Goal: Complete Application Form: Complete application form

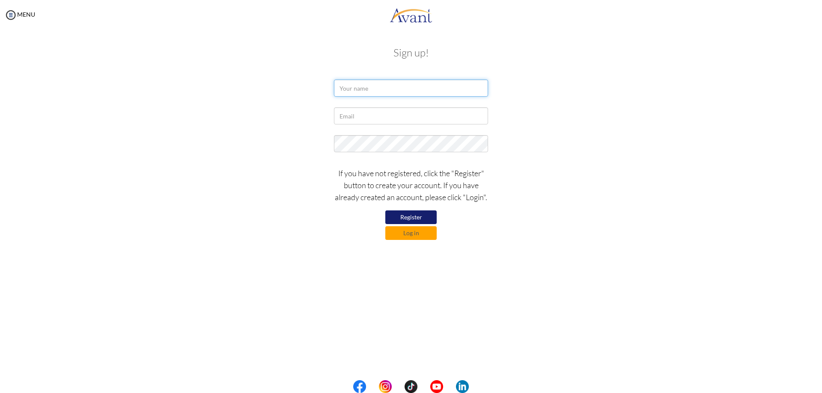
click at [369, 89] on input "text" at bounding box center [411, 88] width 154 height 17
type input "a"
type input "ARMISONIA [PERSON_NAME]"
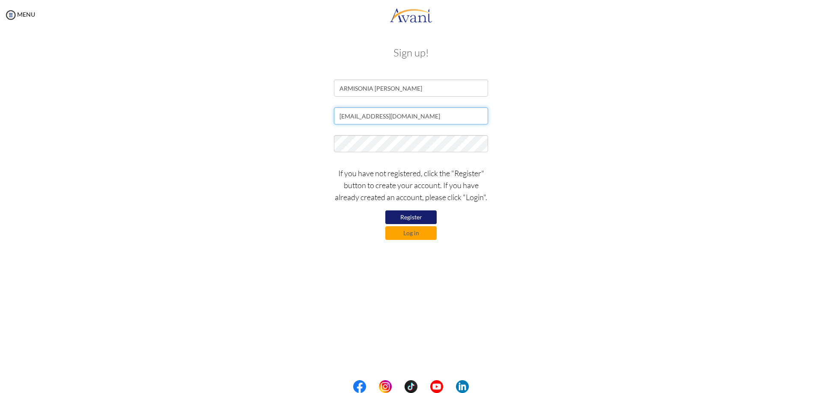
type input "[EMAIL_ADDRESS][DOMAIN_NAME]"
click at [298, 160] on form "ARMISONIA [PERSON_NAME] [EMAIL_ADDRESS][DOMAIN_NAME] If you have not registered…" at bounding box center [411, 160] width 488 height 160
click at [418, 219] on button "Register" at bounding box center [410, 218] width 51 height 14
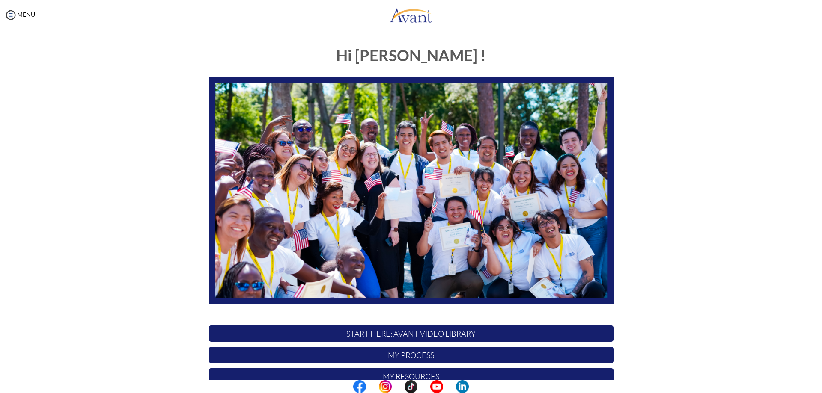
scroll to position [43, 0]
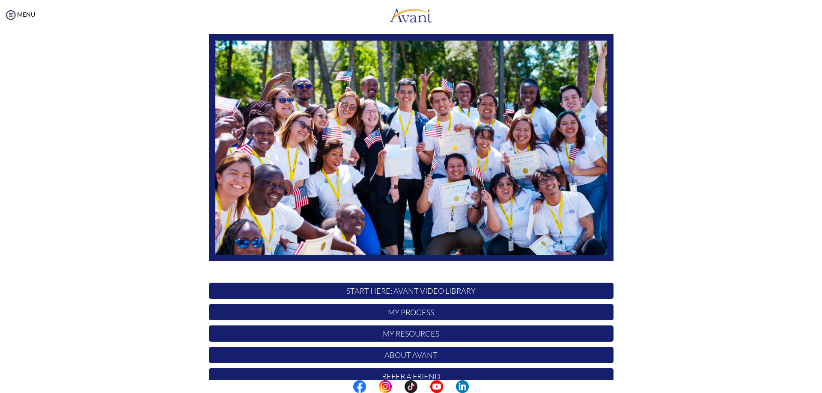
click at [437, 295] on p "START HERE: Avant Video Library" at bounding box center [411, 291] width 404 height 16
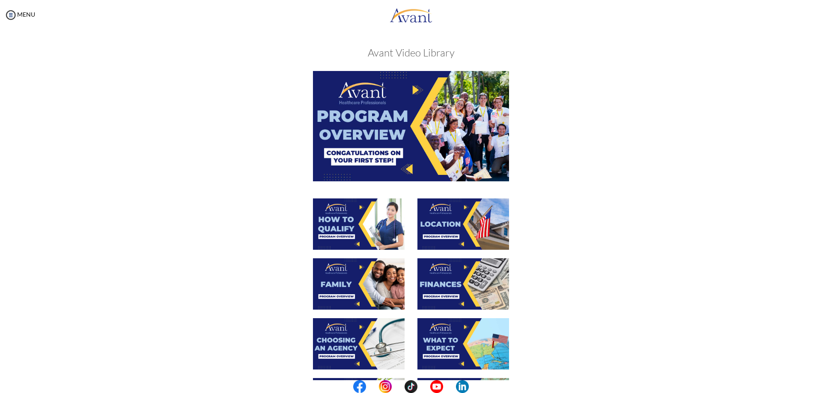
click at [377, 224] on img at bounding box center [359, 224] width 92 height 51
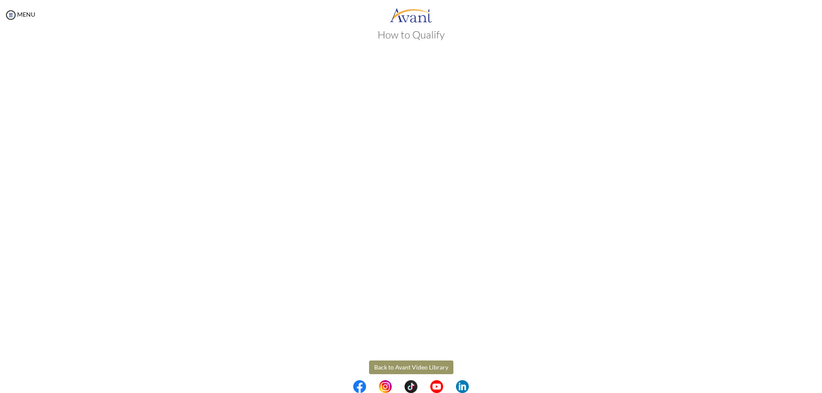
scroll to position [28, 0]
click at [417, 358] on button "Back to Avant Video Library" at bounding box center [411, 358] width 84 height 14
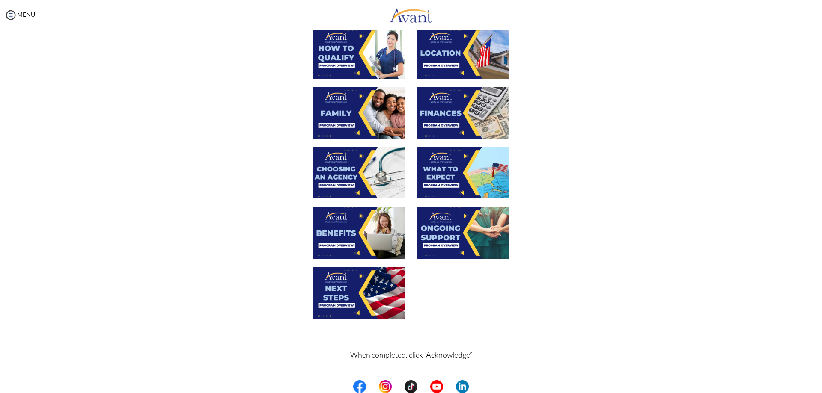
scroll to position [195, 0]
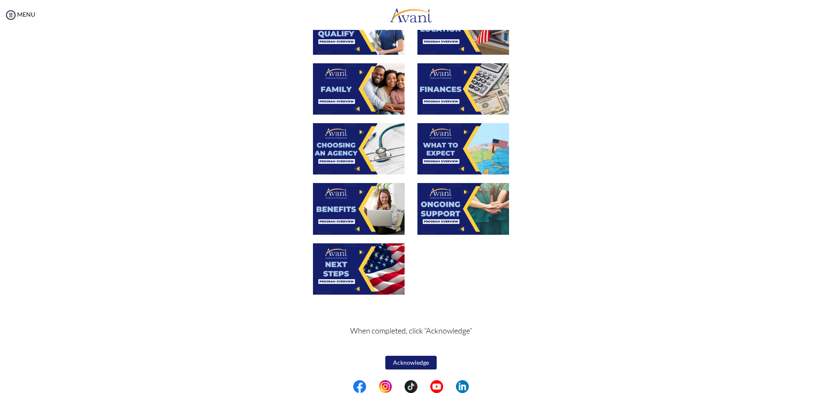
click at [412, 359] on button "Acknowledge" at bounding box center [410, 363] width 51 height 14
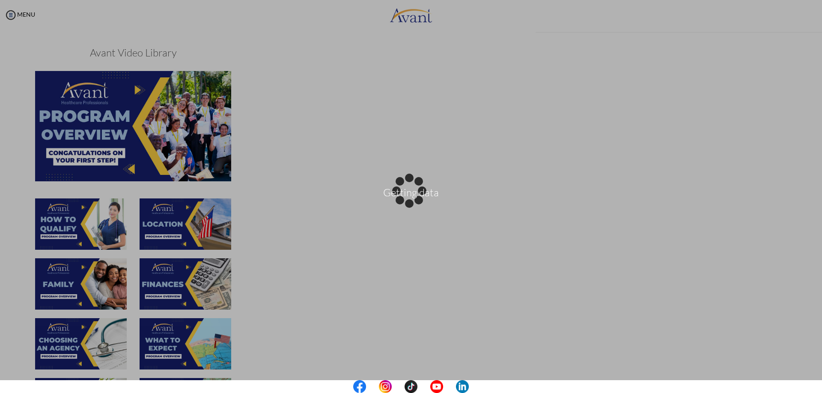
scroll to position [196, 0]
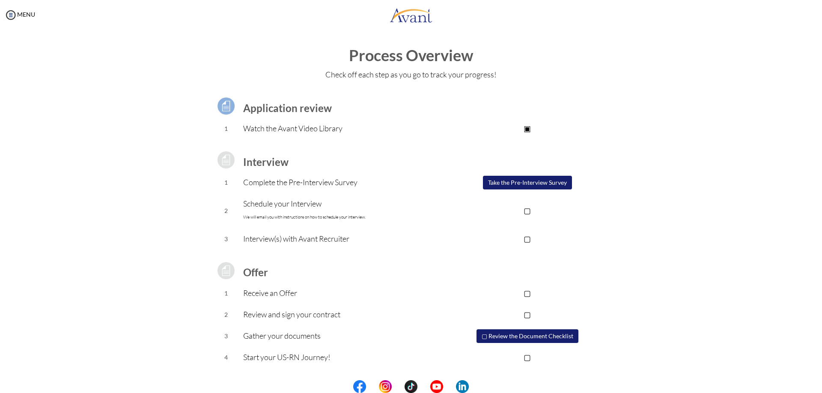
click at [546, 131] on p "▣" at bounding box center [527, 128] width 172 height 12
click at [223, 104] on img at bounding box center [225, 105] width 21 height 21
click at [264, 126] on p "Watch the Avant Video Library" at bounding box center [342, 128] width 198 height 12
click at [523, 183] on button "Take the Pre-Interview Survey" at bounding box center [527, 183] width 89 height 14
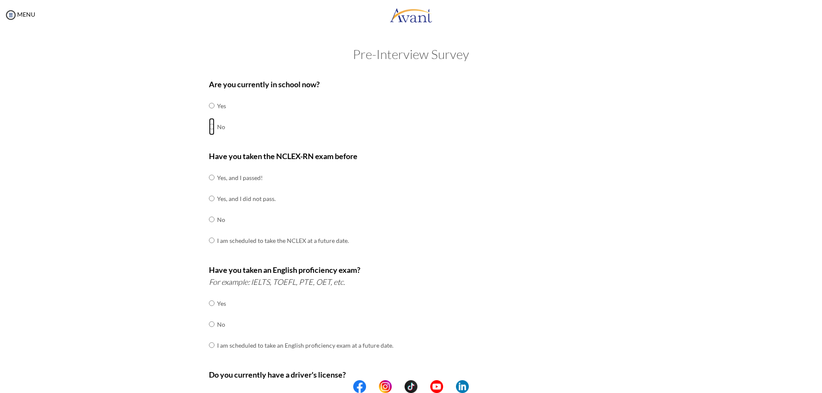
click at [209, 128] on input "radio" at bounding box center [212, 126] width 6 height 17
radio input "true"
click at [209, 217] on input "radio" at bounding box center [212, 219] width 6 height 17
radio input "true"
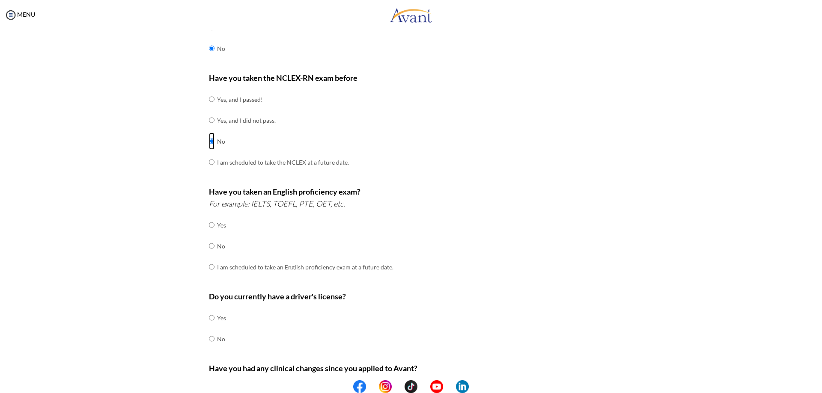
scroll to position [86, 0]
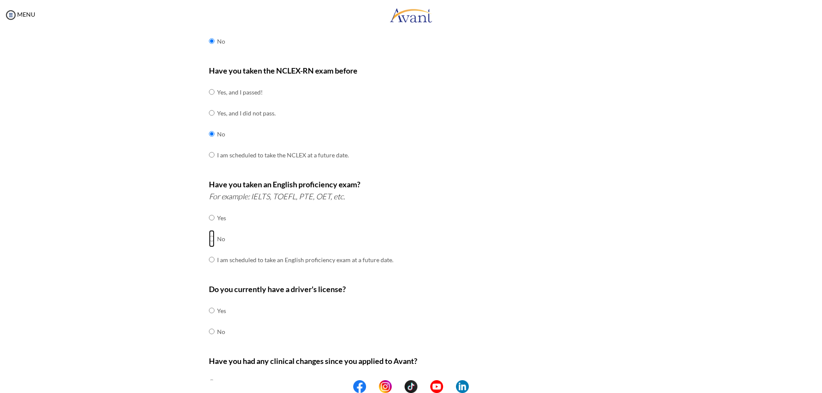
click at [209, 236] on input "radio" at bounding box center [212, 238] width 6 height 17
radio input "true"
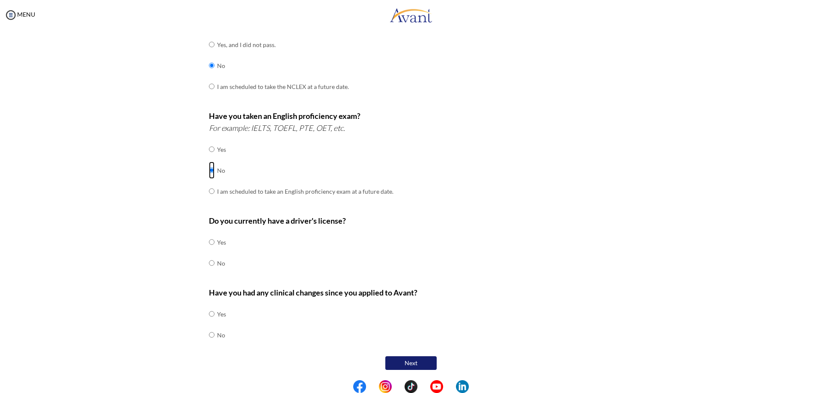
scroll to position [154, 0]
click at [209, 241] on input "radio" at bounding box center [212, 241] width 6 height 17
radio input "true"
click at [209, 336] on input "radio" at bounding box center [212, 334] width 6 height 17
radio input "true"
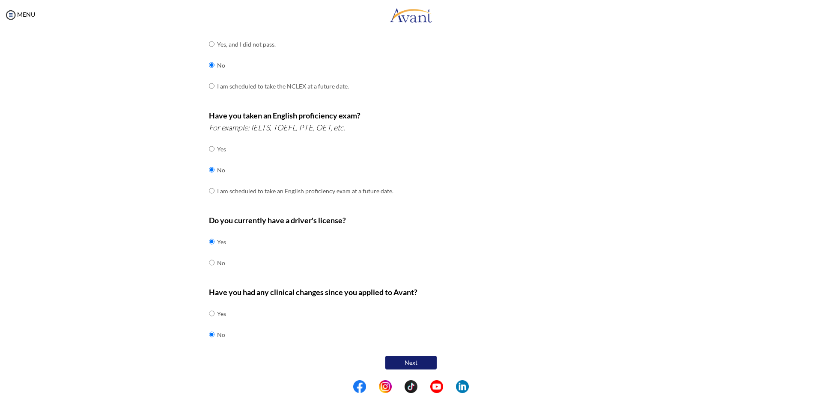
click at [407, 363] on button "Next" at bounding box center [410, 363] width 51 height 14
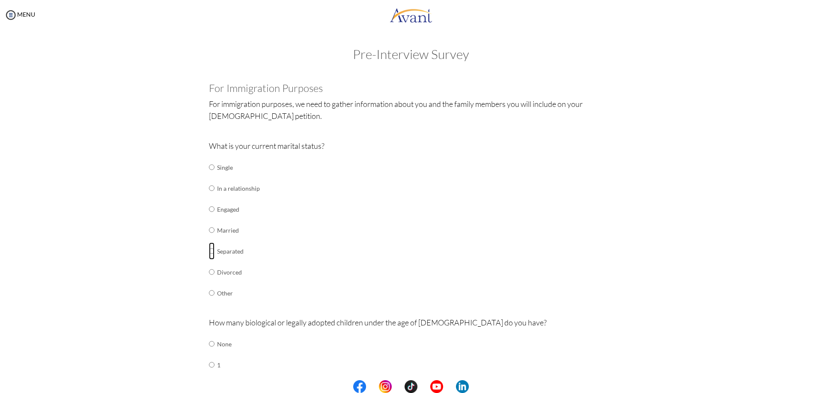
click at [209, 251] on input "radio" at bounding box center [212, 251] width 6 height 17
radio input "true"
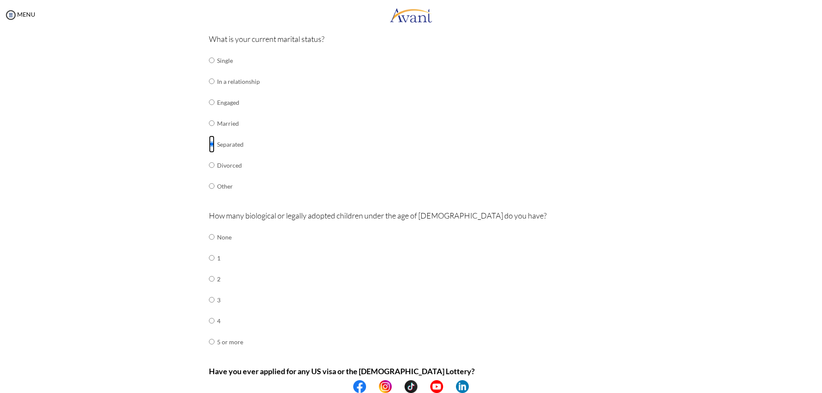
scroll to position [128, 0]
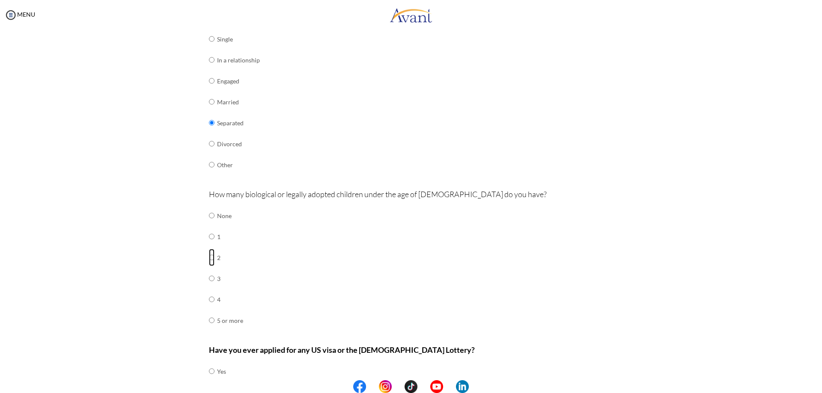
click at [209, 258] on input "radio" at bounding box center [212, 257] width 6 height 17
radio input "true"
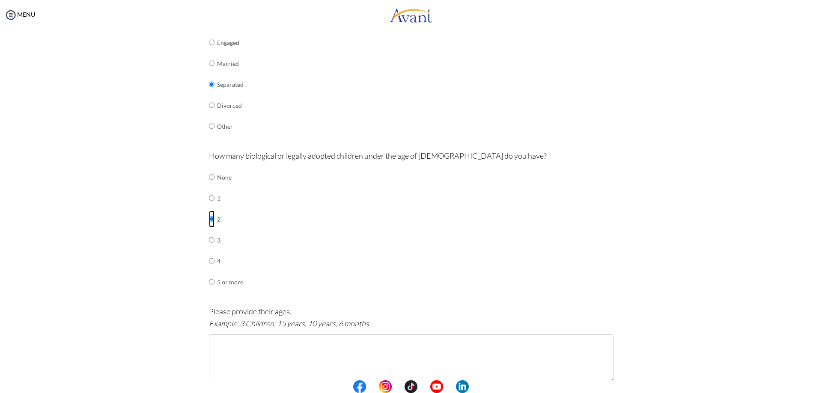
scroll to position [257, 0]
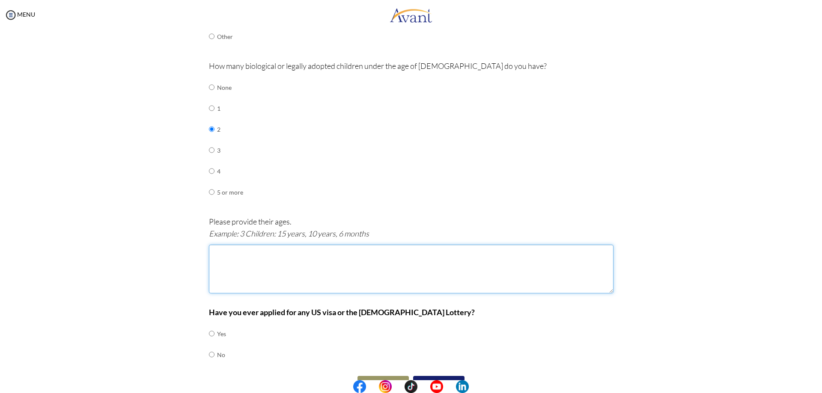
click at [218, 249] on textarea at bounding box center [411, 269] width 404 height 49
type textarea "2 CHILDREN: 13 YEARS, 9 YEARS"
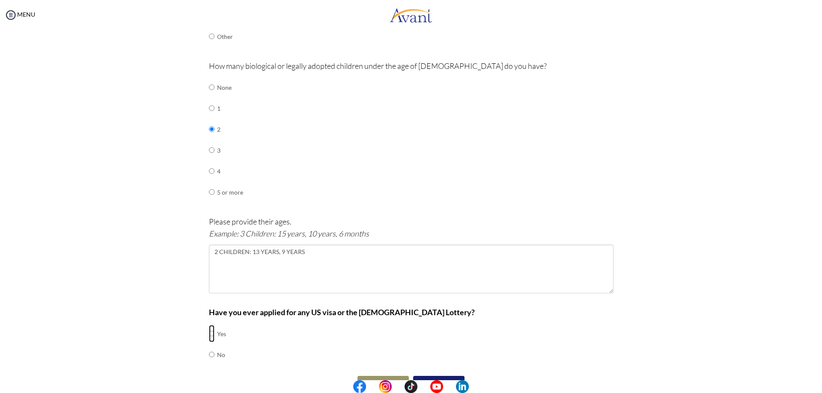
click at [209, 336] on input "radio" at bounding box center [212, 333] width 6 height 17
radio input "true"
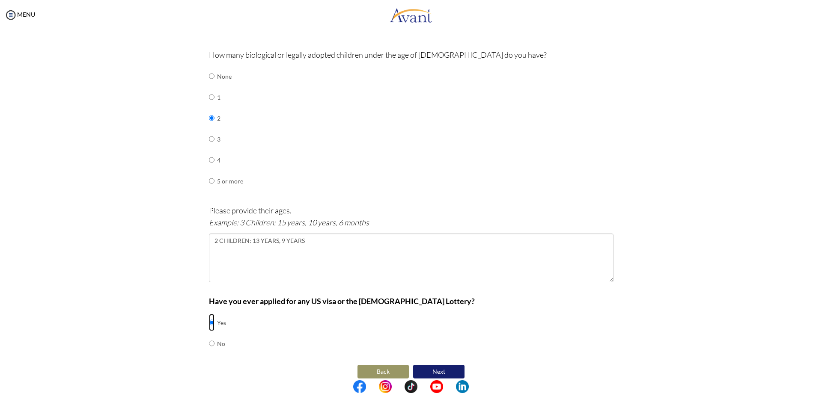
scroll to position [277, 0]
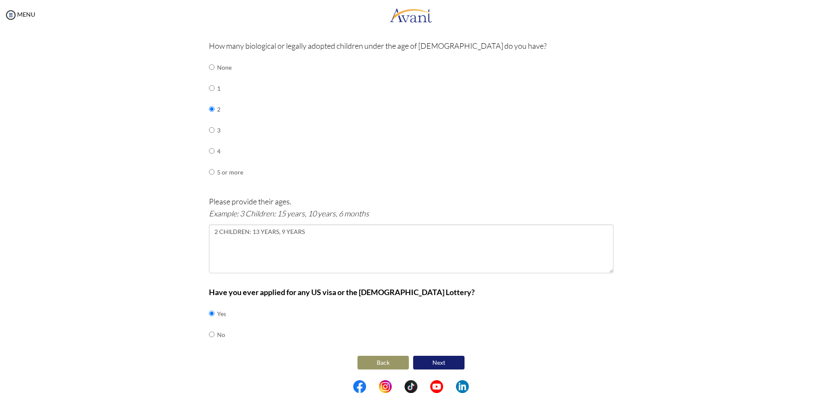
click at [444, 364] on button "Next" at bounding box center [438, 363] width 51 height 14
